Goal: Information Seeking & Learning: Learn about a topic

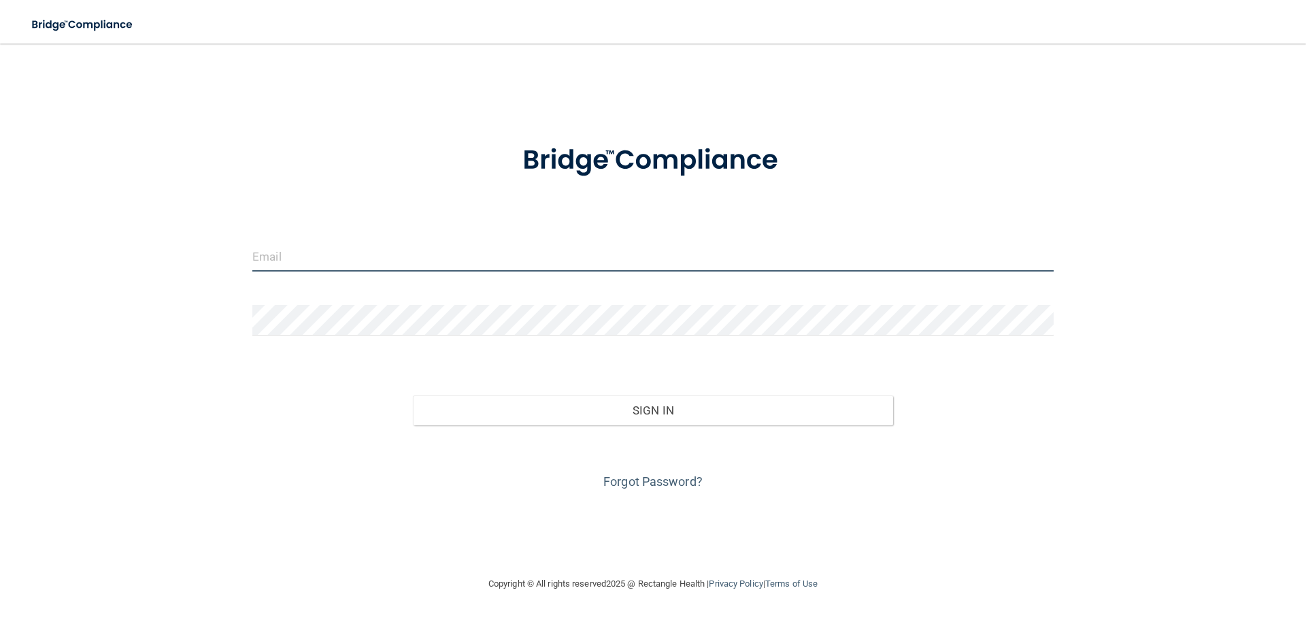
click at [280, 259] on input "email" at bounding box center [652, 256] width 801 height 31
type input "[EMAIL_ADDRESS][DOMAIN_NAME]"
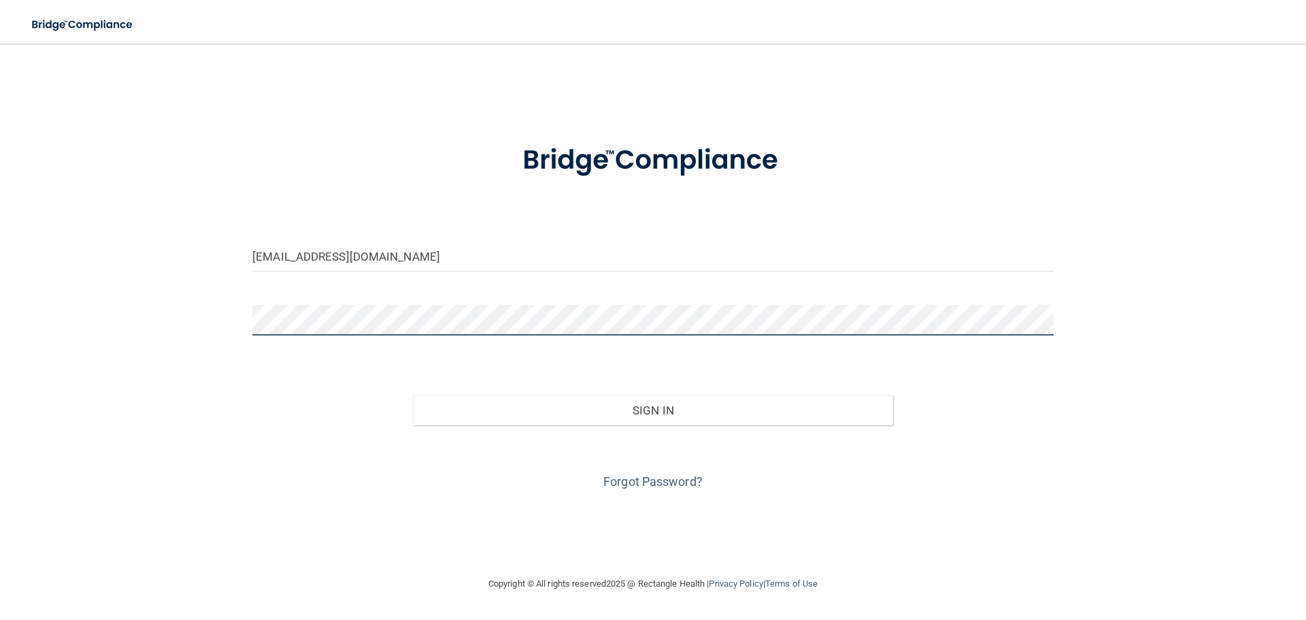
click at [413, 395] on button "Sign In" at bounding box center [653, 410] width 481 height 30
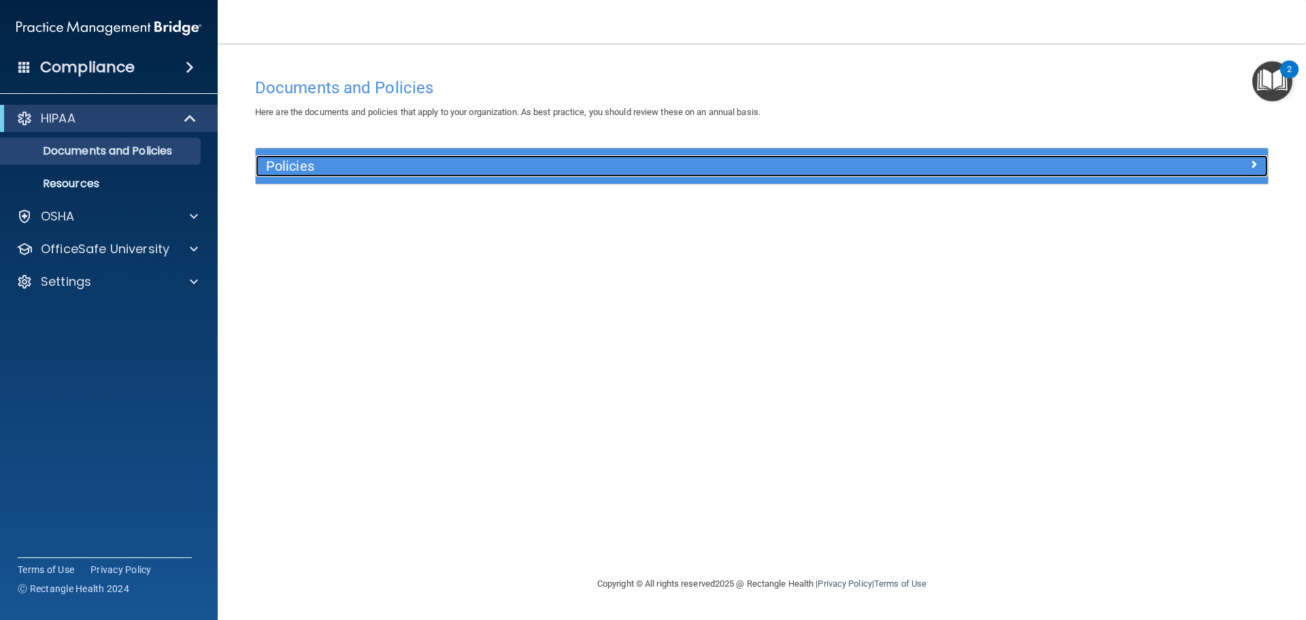
click at [299, 167] on h5 "Policies" at bounding box center [635, 166] width 739 height 15
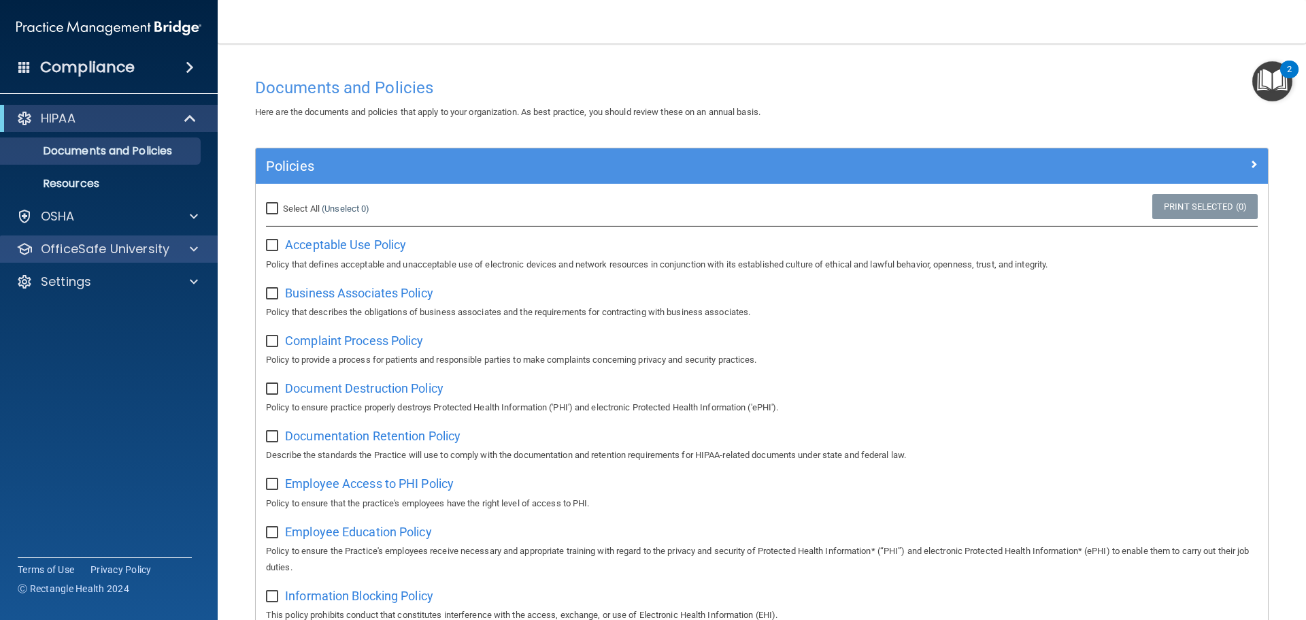
click at [122, 239] on div "OfficeSafe University" at bounding box center [109, 248] width 218 height 27
click at [192, 252] on span at bounding box center [194, 249] width 8 height 16
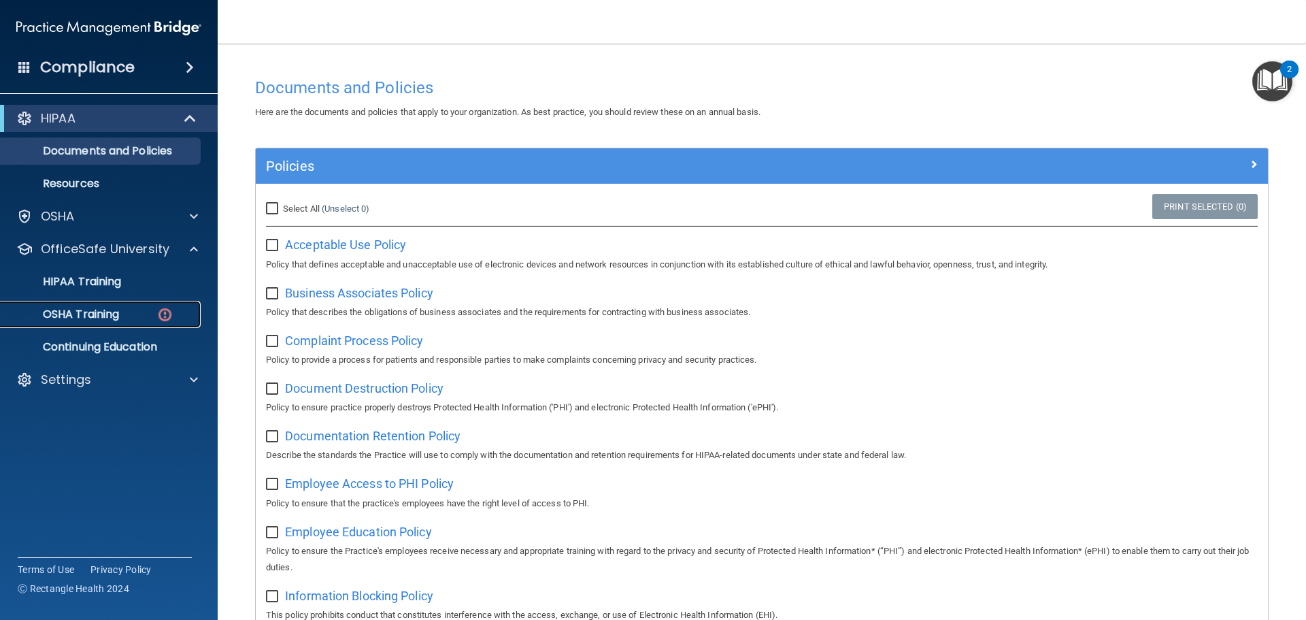
click at [165, 322] on img at bounding box center [164, 314] width 17 height 17
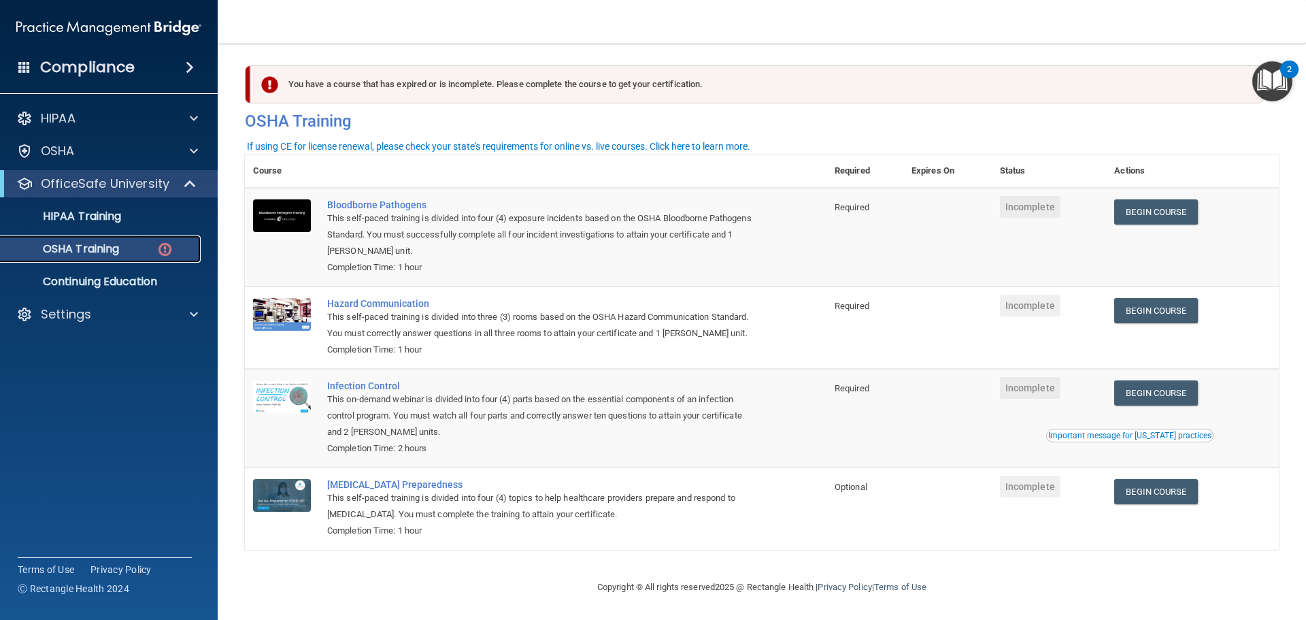
scroll to position [22, 0]
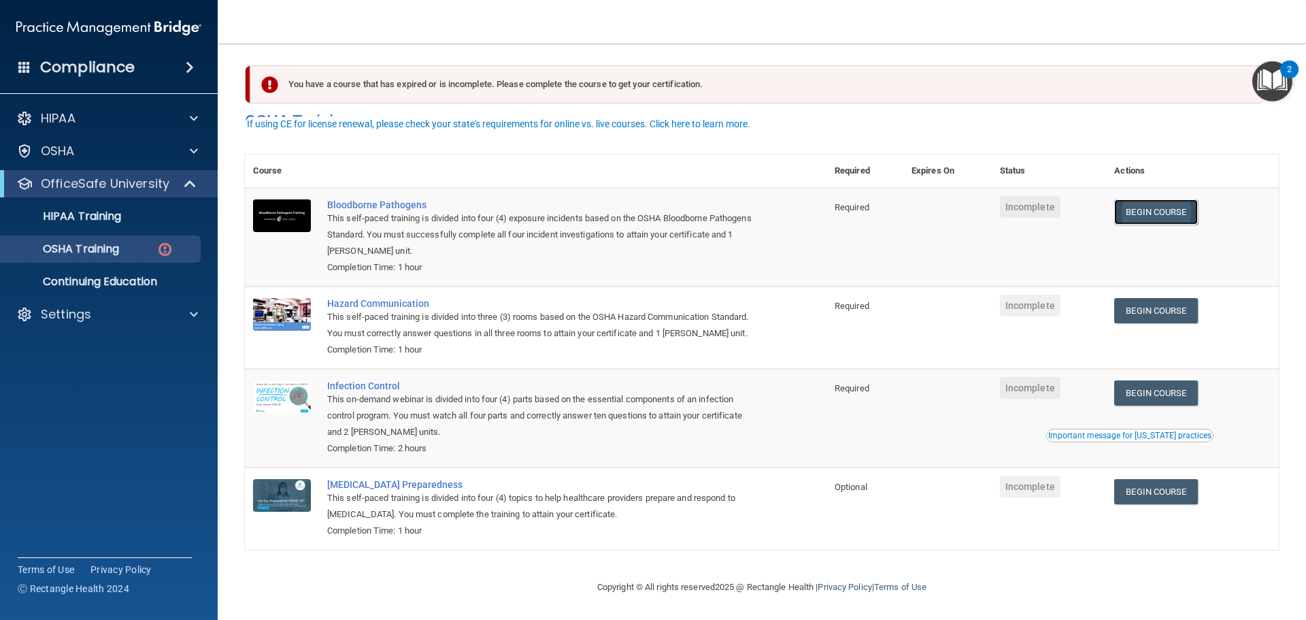
click at [1166, 200] on link "Begin Course" at bounding box center [1155, 211] width 83 height 25
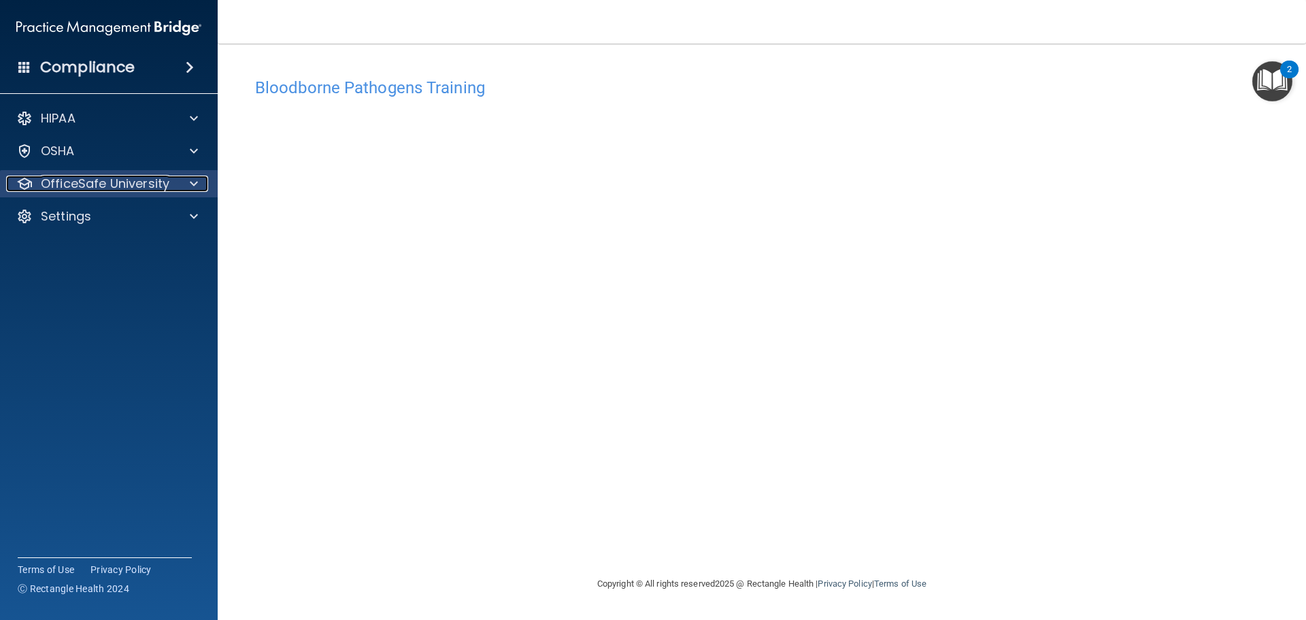
click at [82, 179] on p "OfficeSafe University" at bounding box center [105, 184] width 129 height 16
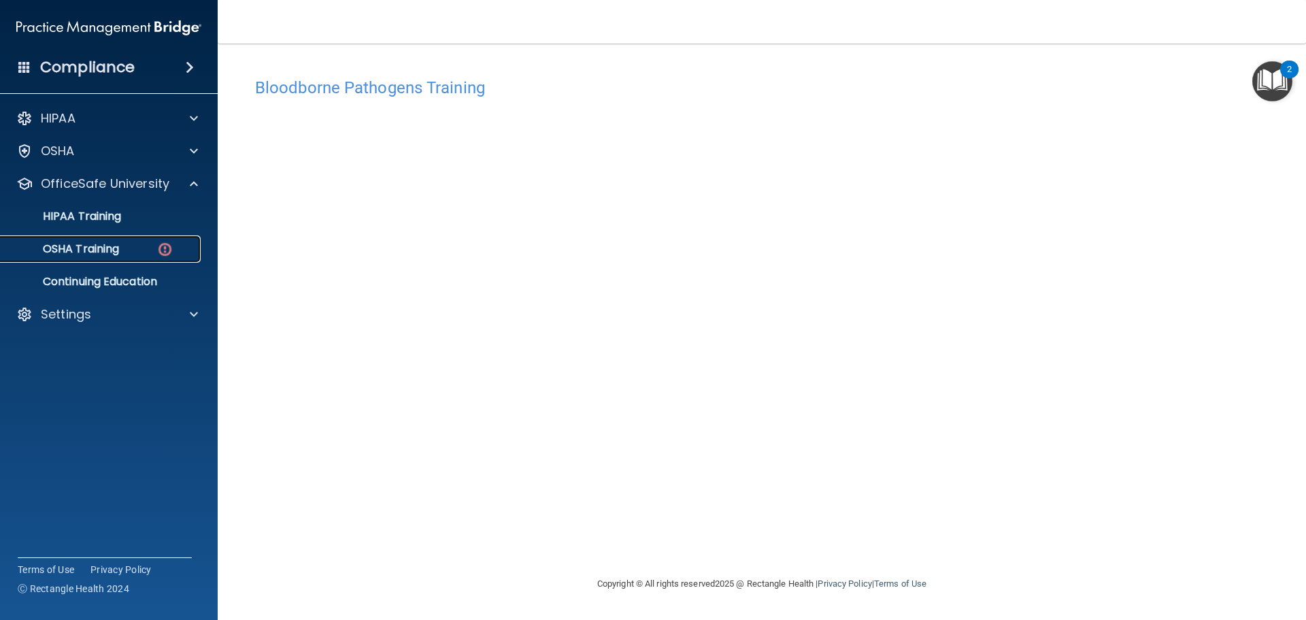
click at [101, 255] on p "OSHA Training" at bounding box center [64, 249] width 110 height 14
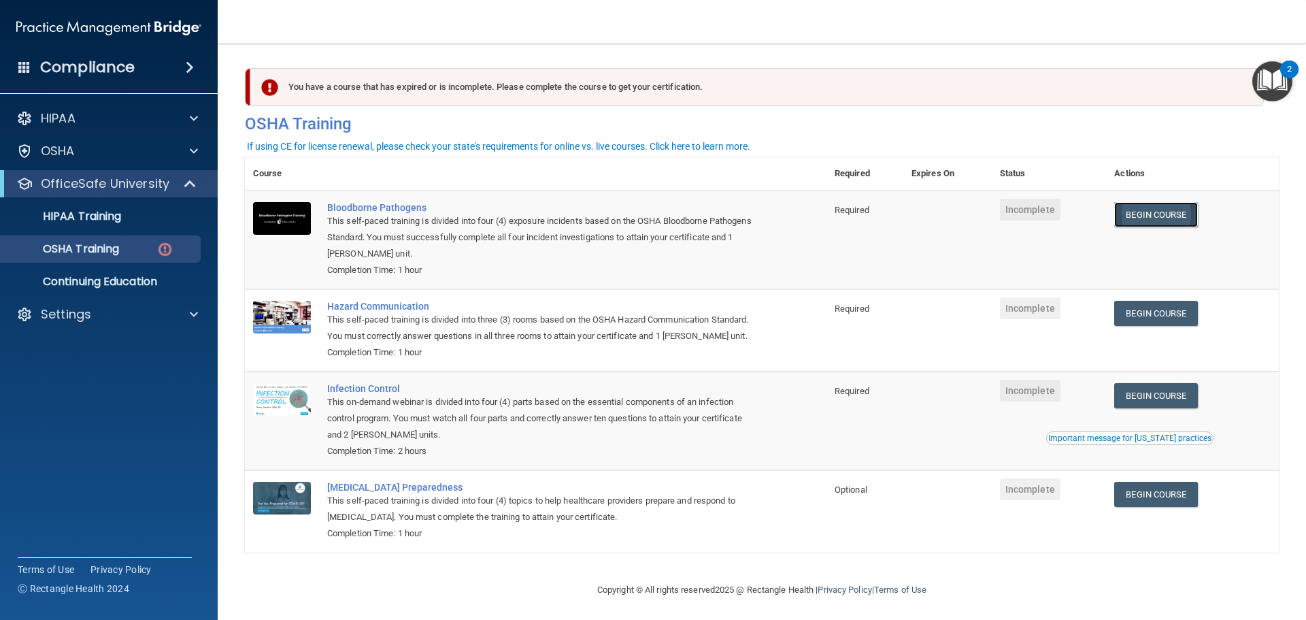
click at [1173, 210] on link "Begin Course" at bounding box center [1155, 214] width 83 height 25
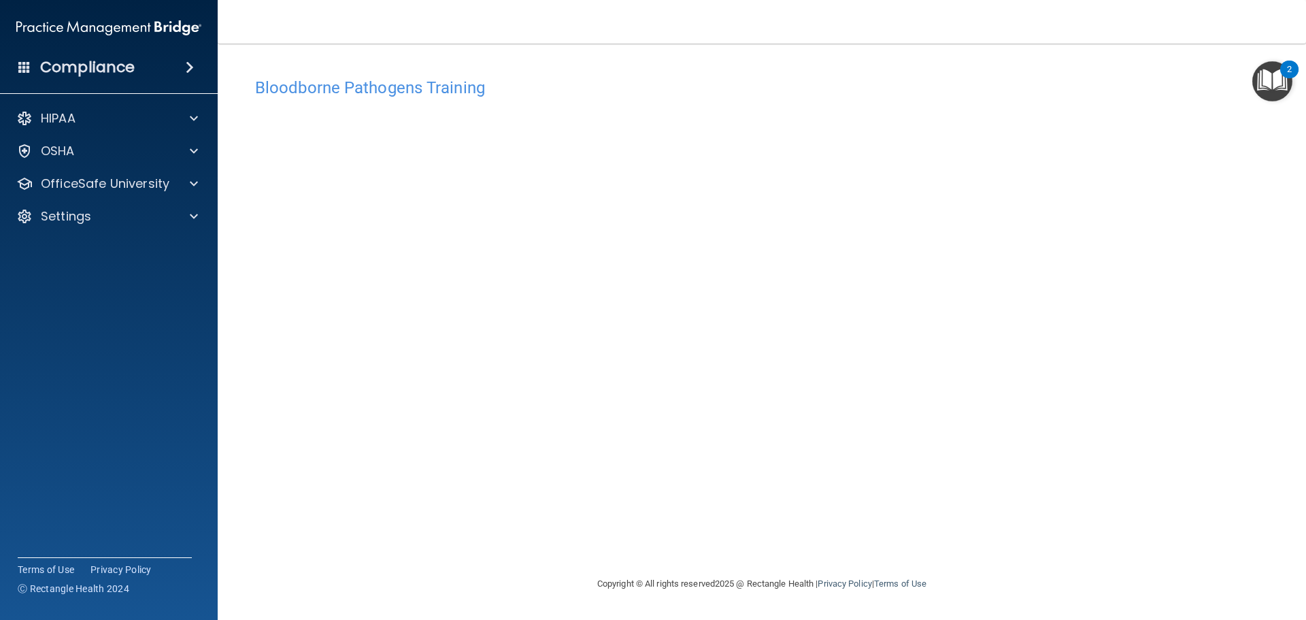
drag, startPoint x: 367, startPoint y: 73, endPoint x: 344, endPoint y: 83, distance: 25.0
click at [368, 75] on div "Bloodborne Pathogens Training" at bounding box center [762, 87] width 1034 height 33
click at [1263, 67] on img "Open Resource Center, 2 new notifications" at bounding box center [1272, 81] width 40 height 40
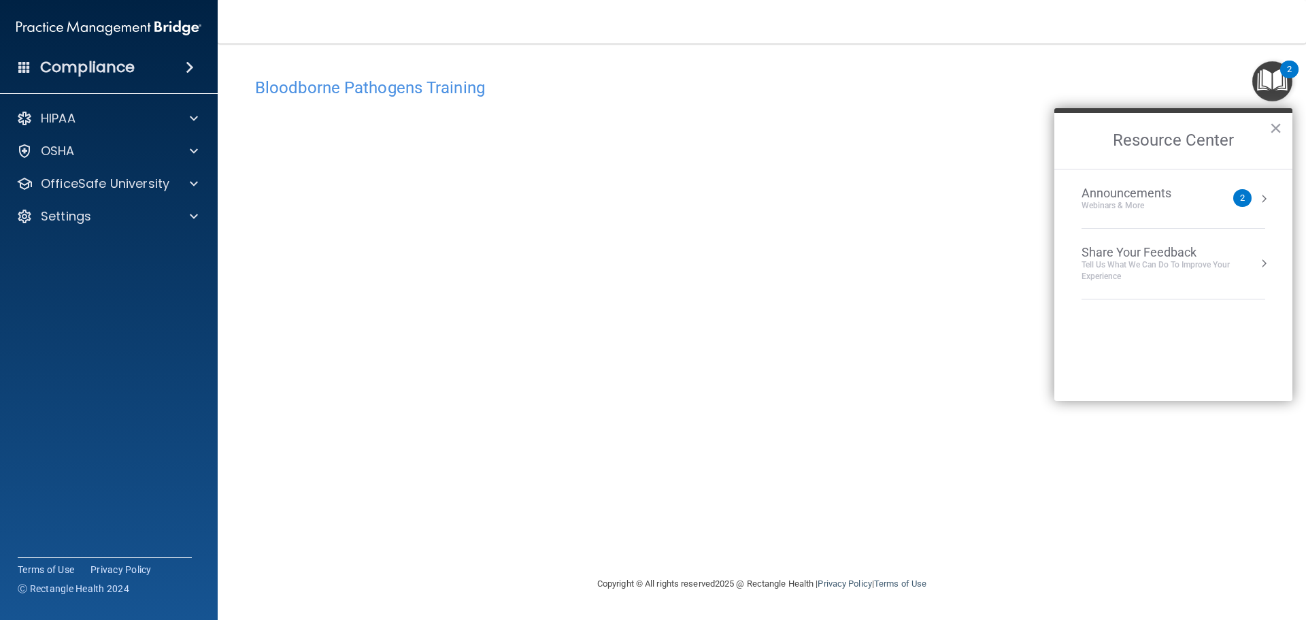
click at [1242, 198] on div "2" at bounding box center [1242, 198] width 5 height 0
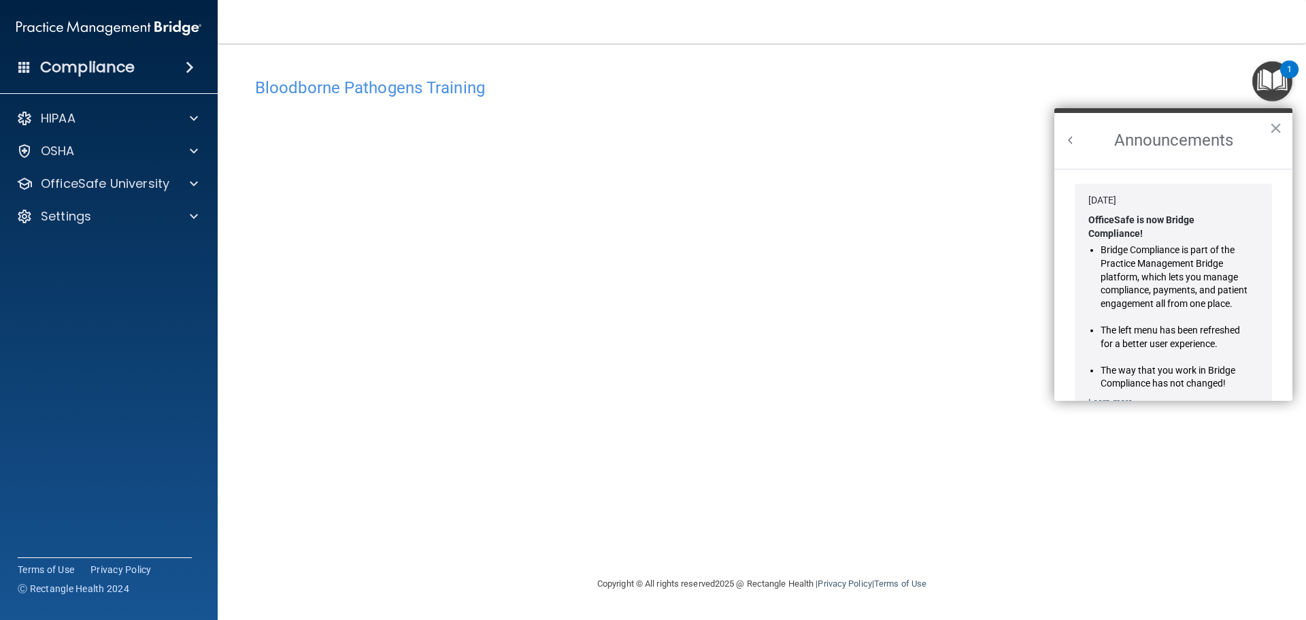
click at [1255, 535] on div "Bloodborne Pathogens Training This course doesn’t expire until . Are you sure y…" at bounding box center [762, 323] width 1034 height 505
click at [1282, 68] on div "1" at bounding box center [1289, 70] width 18 height 18
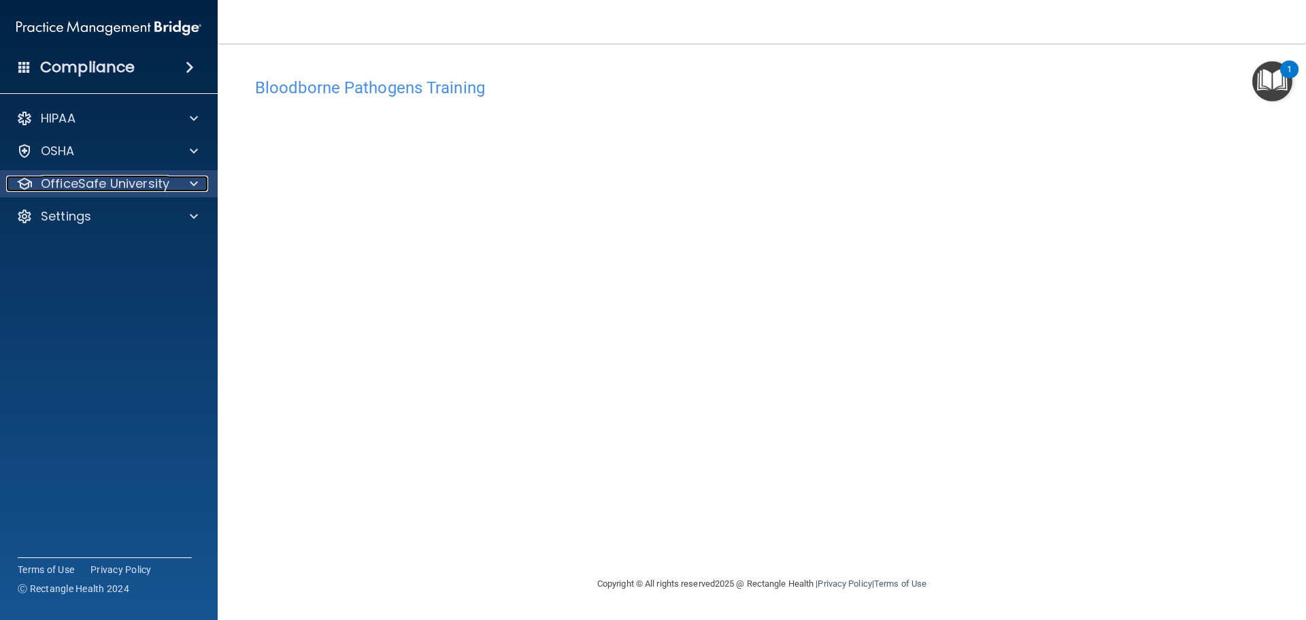
click at [169, 186] on div "OfficeSafe University" at bounding box center [90, 184] width 169 height 16
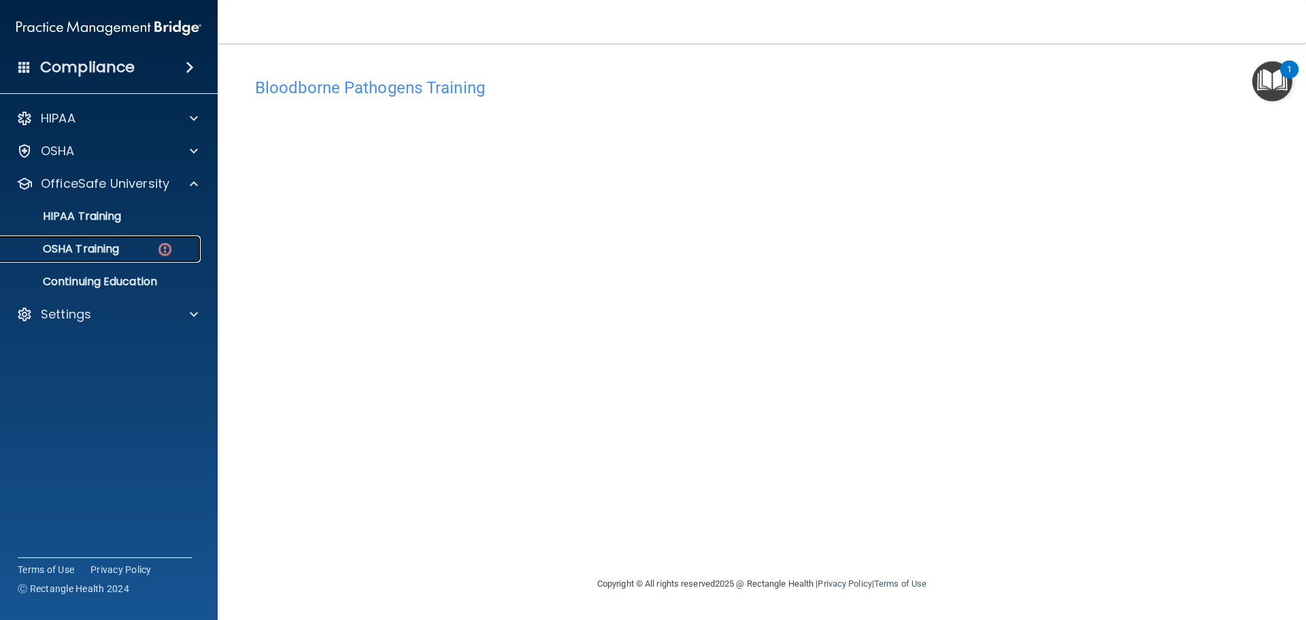
click at [107, 249] on p "OSHA Training" at bounding box center [64, 249] width 110 height 14
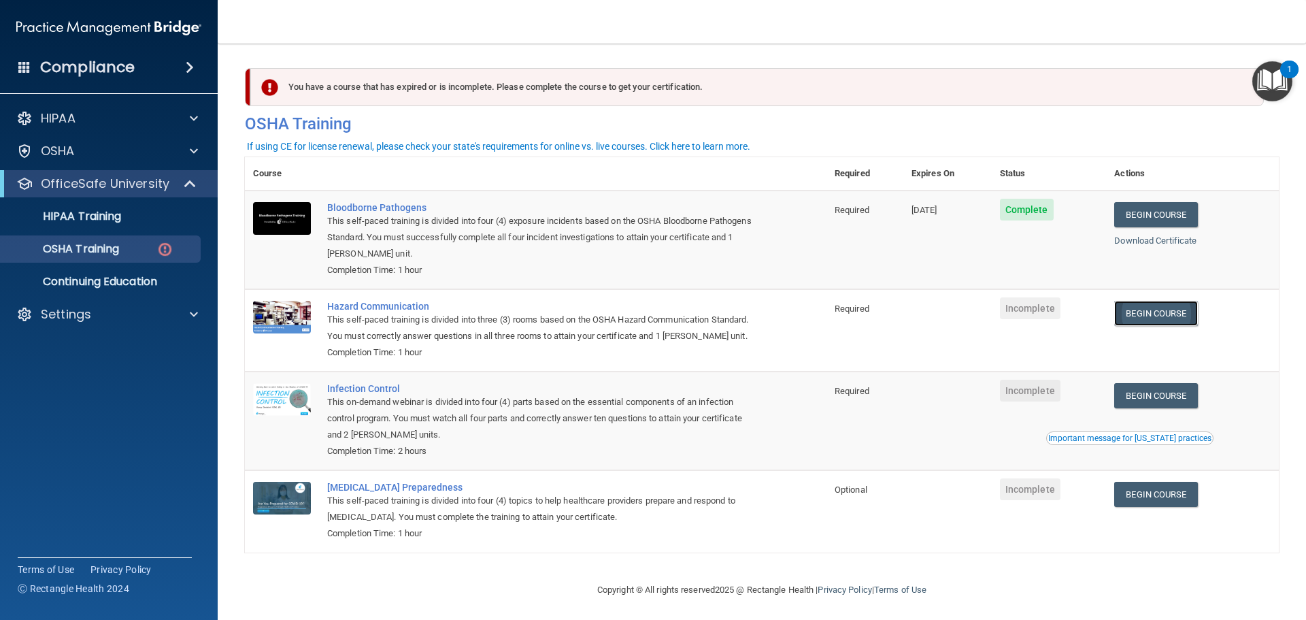
click at [1146, 319] on link "Begin Course" at bounding box center [1155, 313] width 83 height 25
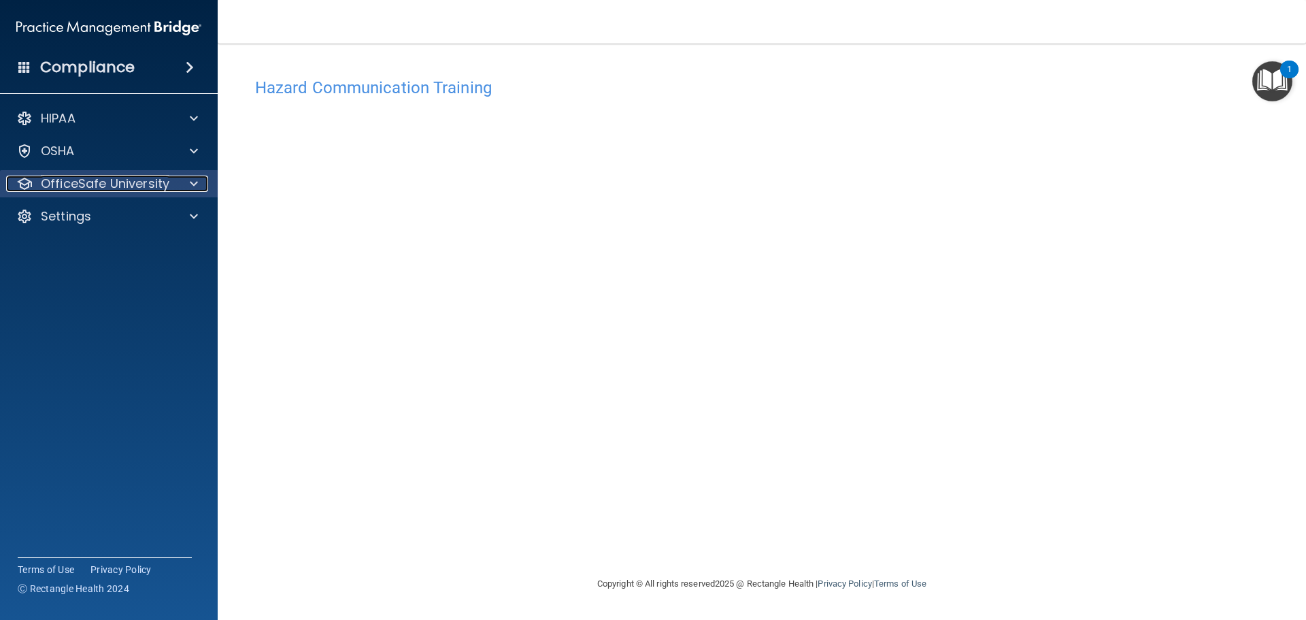
click at [62, 180] on p "OfficeSafe University" at bounding box center [105, 184] width 129 height 16
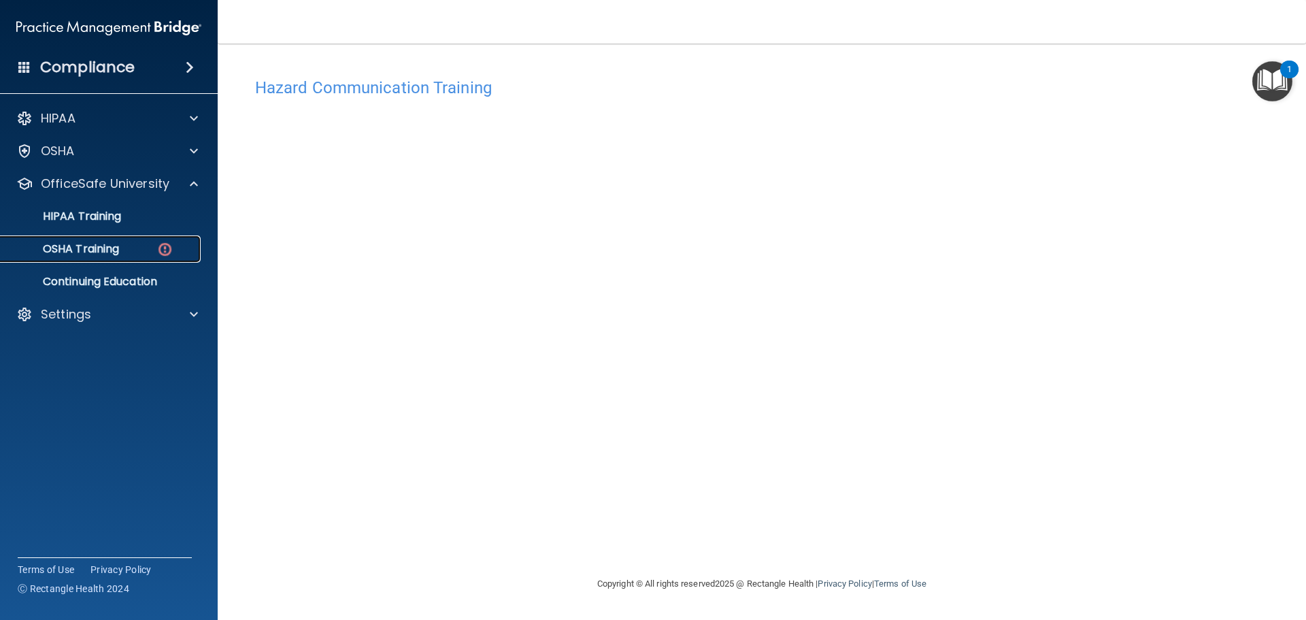
click at [93, 250] on p "OSHA Training" at bounding box center [64, 249] width 110 height 14
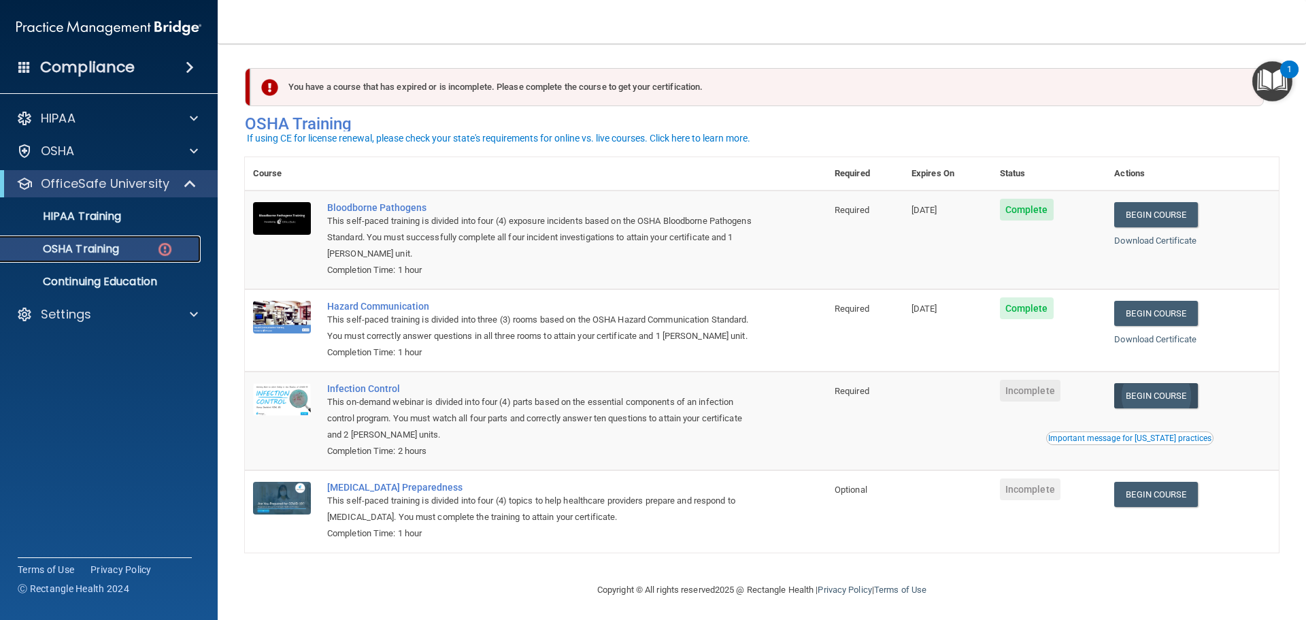
scroll to position [22, 0]
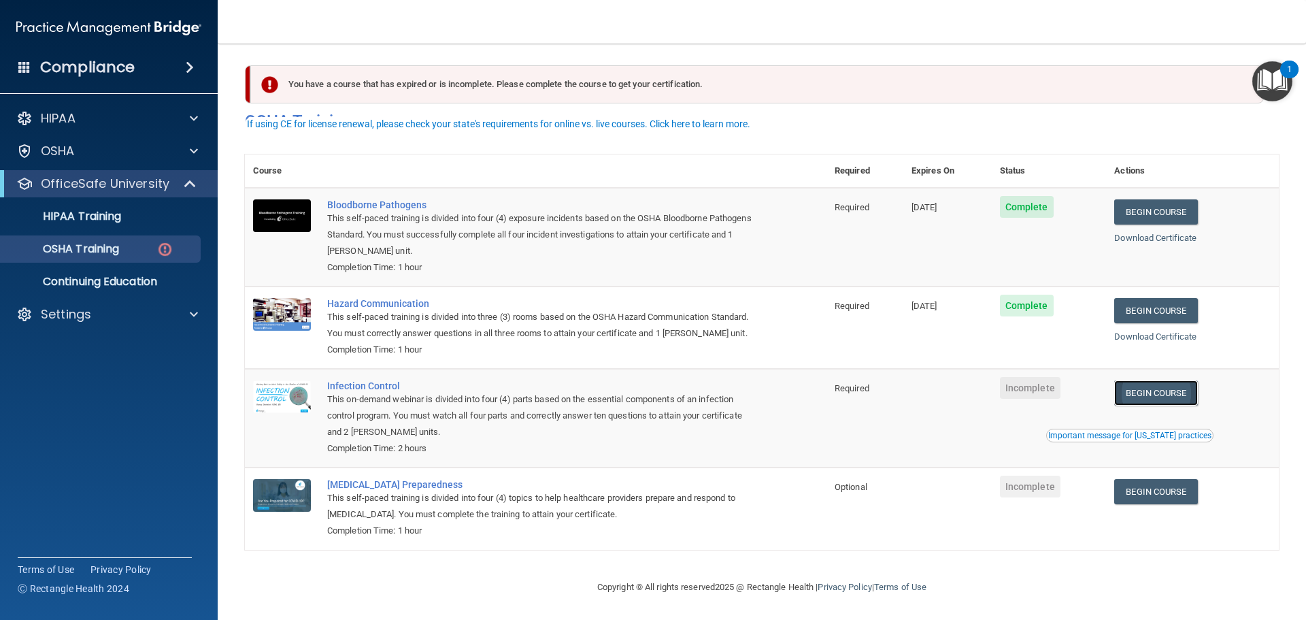
click at [1156, 388] on link "Begin Course" at bounding box center [1155, 392] width 83 height 25
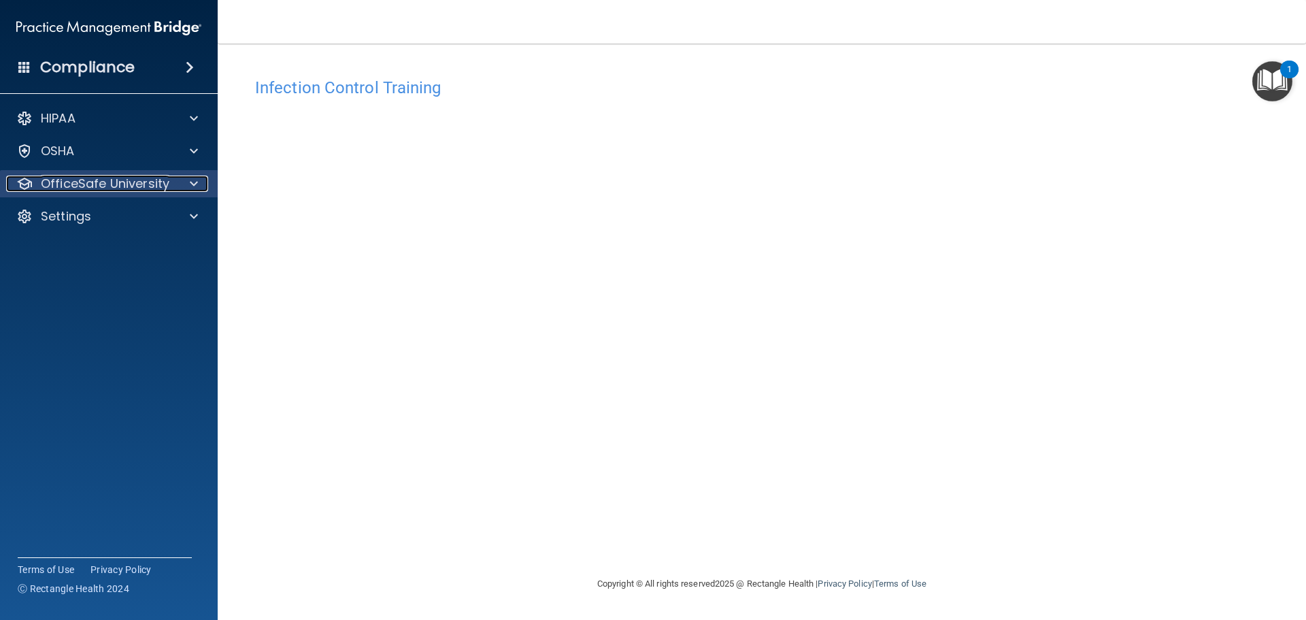
click at [133, 180] on p "OfficeSafe University" at bounding box center [105, 184] width 129 height 16
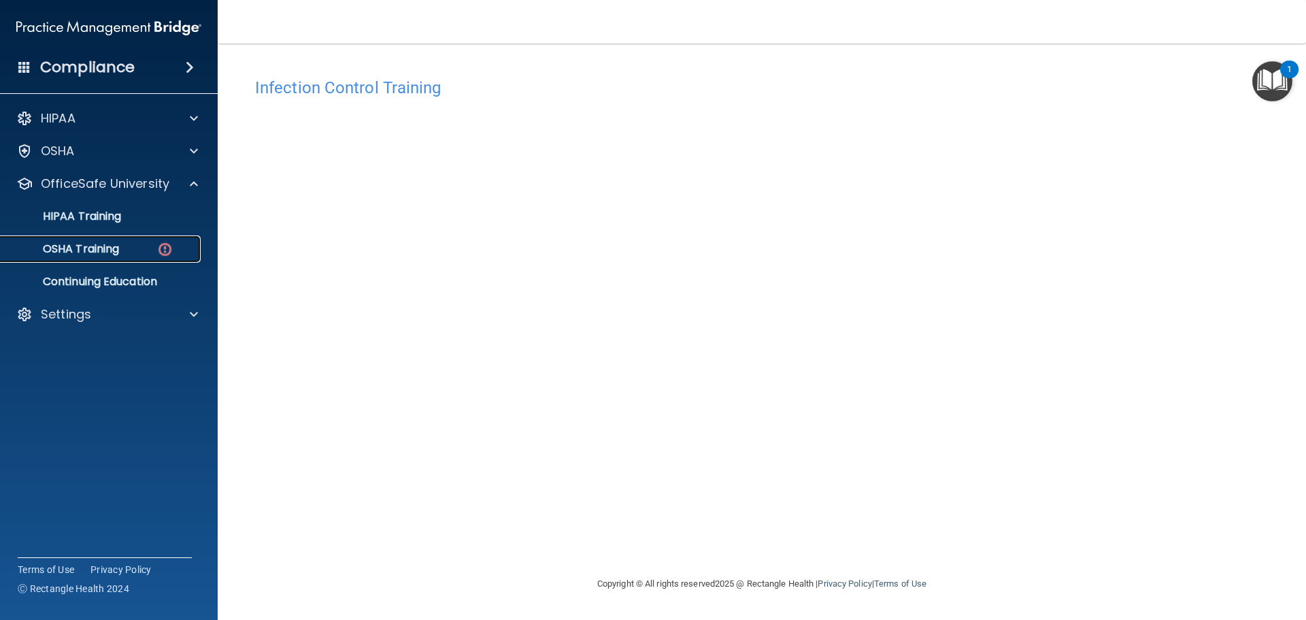
click at [113, 250] on p "OSHA Training" at bounding box center [64, 249] width 110 height 14
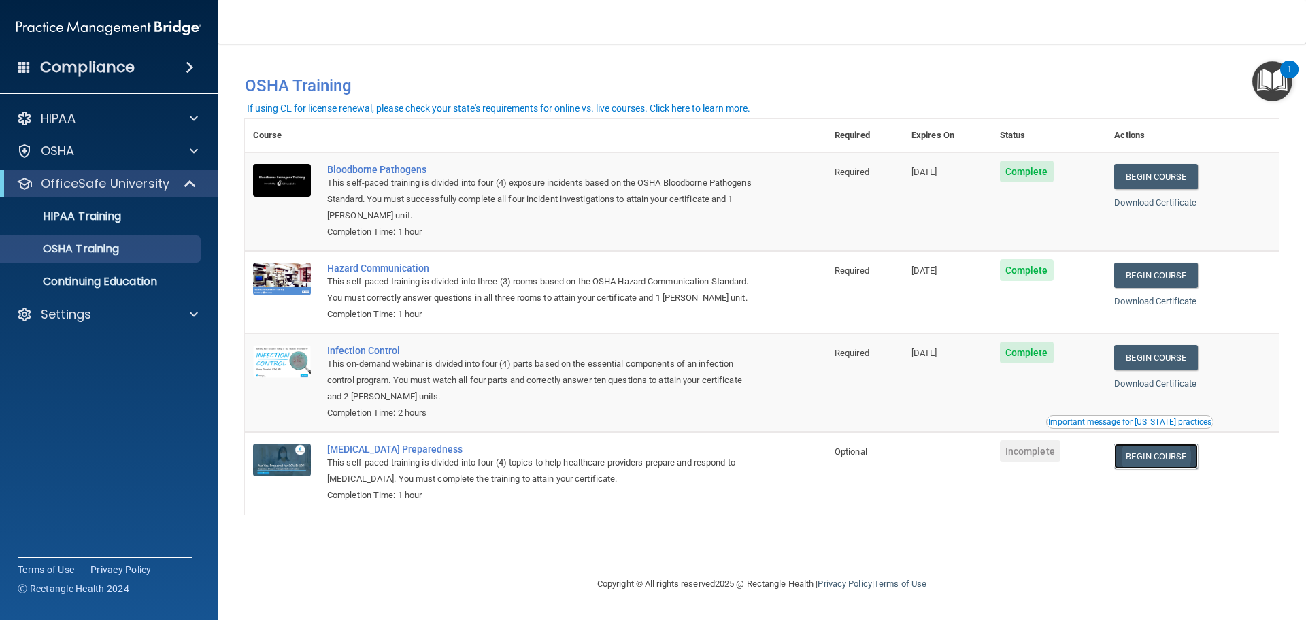
click at [1170, 461] on link "Begin Course" at bounding box center [1155, 456] width 83 height 25
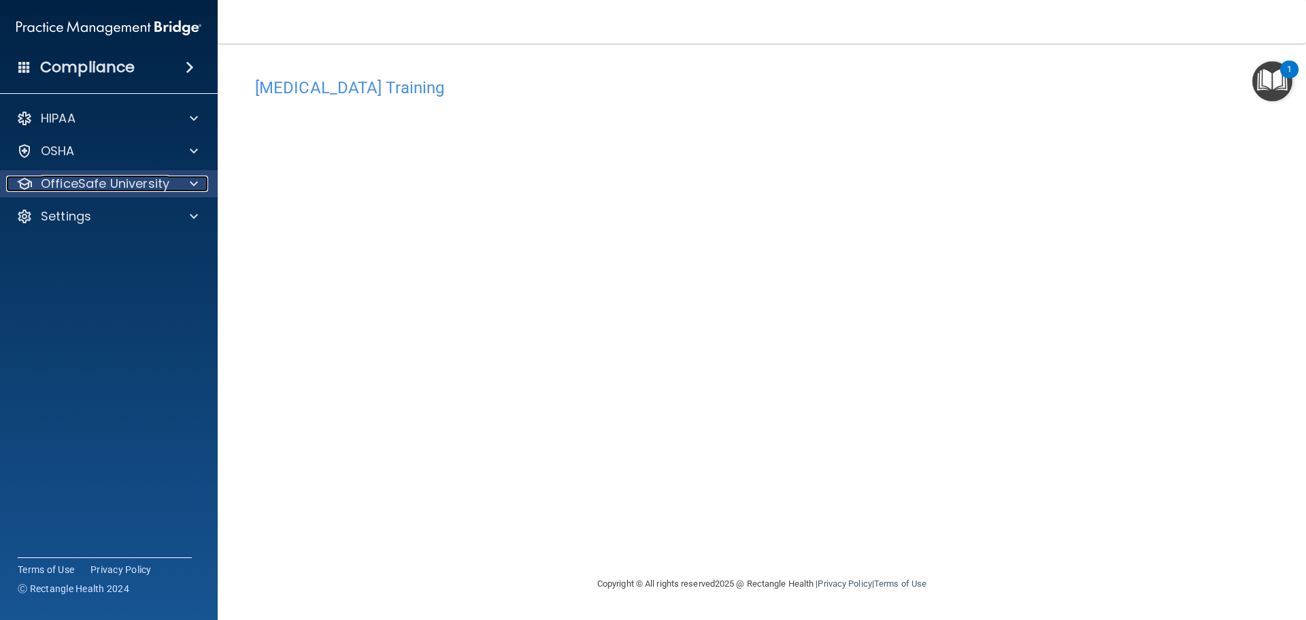
click at [152, 188] on p "OfficeSafe University" at bounding box center [105, 184] width 129 height 16
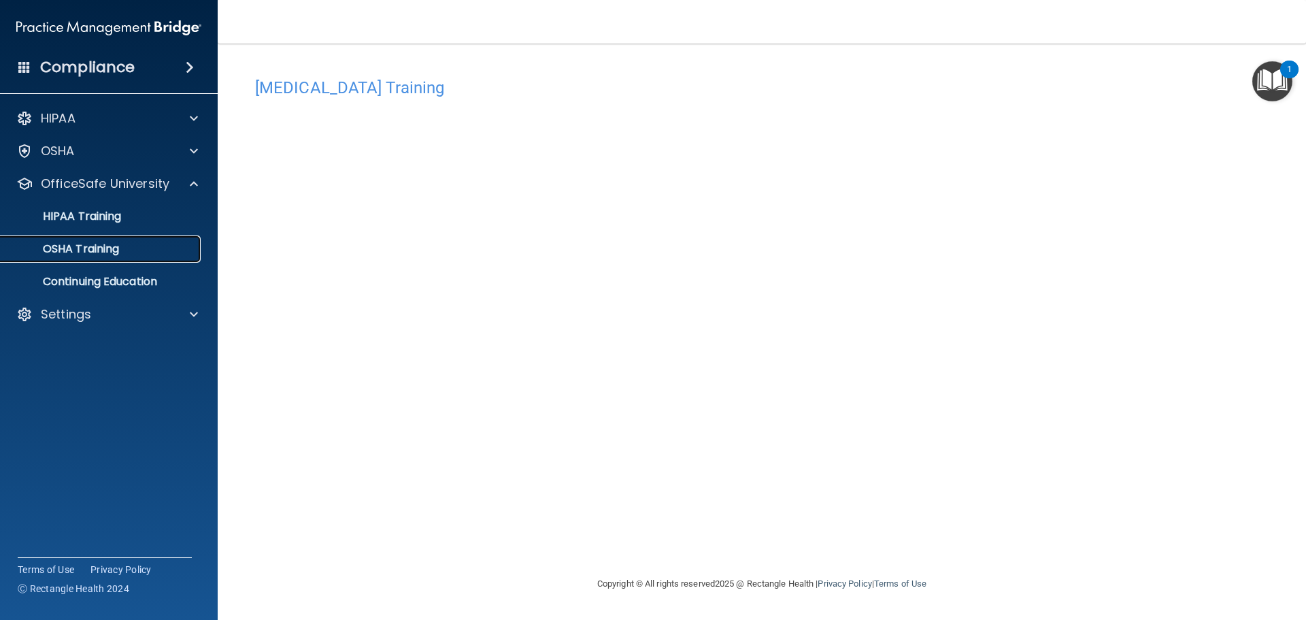
click at [131, 259] on link "OSHA Training" at bounding box center [93, 248] width 214 height 27
